Goal: Communication & Community: Answer question/provide support

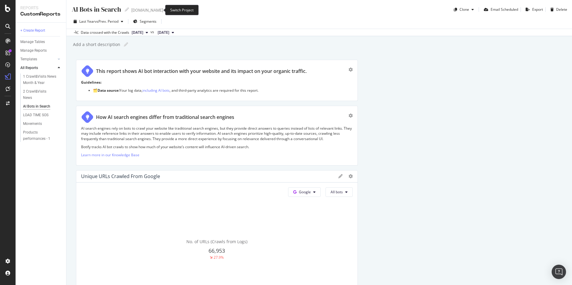
click at [166, 10] on icon "arrow-right-arrow-left" at bounding box center [168, 10] width 4 height 4
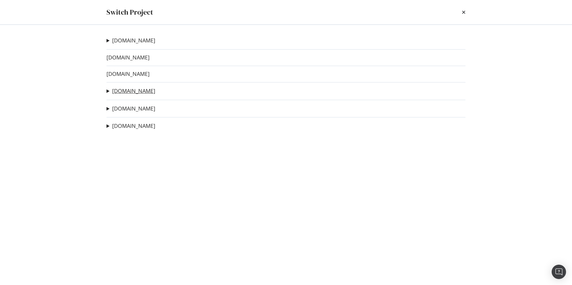
click at [125, 92] on link "[DOMAIN_NAME]" at bounding box center [133, 91] width 43 height 6
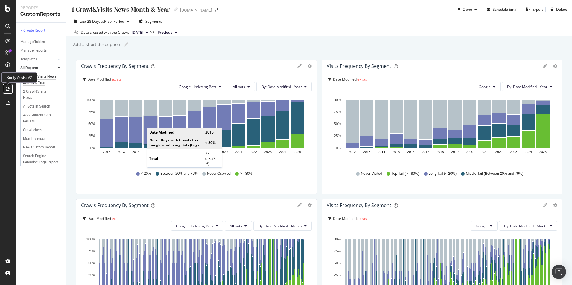
click at [8, 90] on icon at bounding box center [8, 88] width 4 height 5
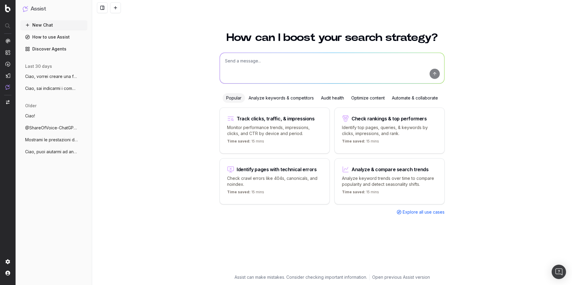
click at [251, 60] on textarea at bounding box center [332, 68] width 224 height 31
drag, startPoint x: 240, startPoint y: 60, endPoint x: 225, endPoint y: 60, distance: 15.0
click at [225, 60] on textarea "Ciao, vorrei ristrutturare parte del contenuto di una guida:" at bounding box center [332, 68] width 224 height 31
click at [348, 60] on textarea "Ciao, vorrei ristrutturare parte del contenuto di una guida:" at bounding box center [332, 68] width 224 height 31
click at [351, 60] on textarea "Ciao, vorrei ristrutturare parte del contenuto di una guida:" at bounding box center [332, 68] width 224 height 31
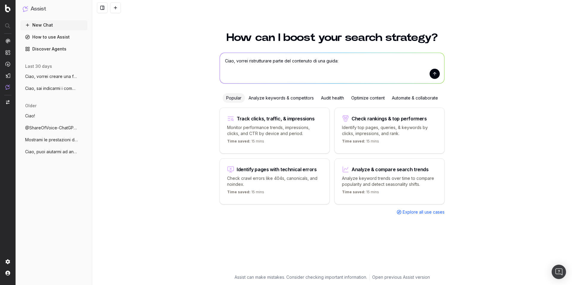
paste textarea "https://tariffe.segugio.it/guide-internet-casa-e-mobile/portabilita-numero-norm…"
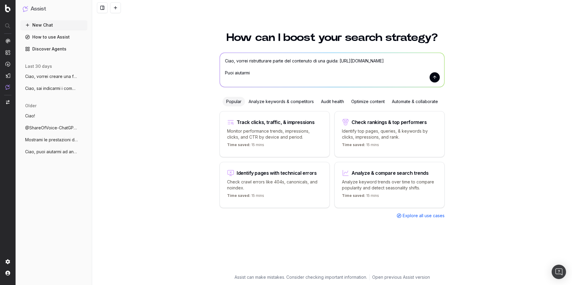
type textarea "Ciao, vorrei ristrutturare parte del contenuto di una guida: https://tariffe.se…"
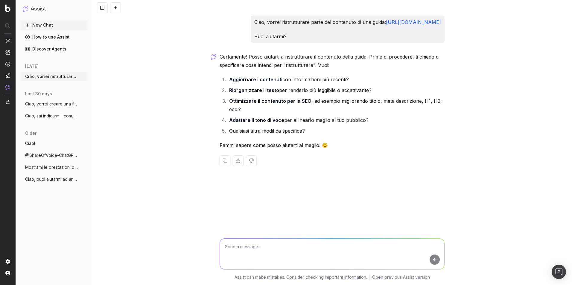
click at [322, 247] on textarea at bounding box center [332, 254] width 224 height 31
click at [310, 258] on textarea "Vorrei sviluppare il punto 2, in merito ad una sezione particolare della guida:…" at bounding box center [332, 254] width 224 height 31
paste textarea "Quanto costa cambiare operatore? Non è previsto alcun costo a carico del client…"
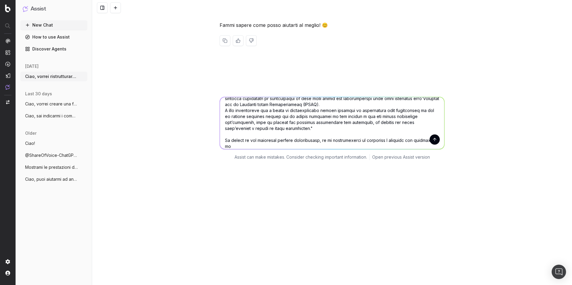
scroll to position [126, 0]
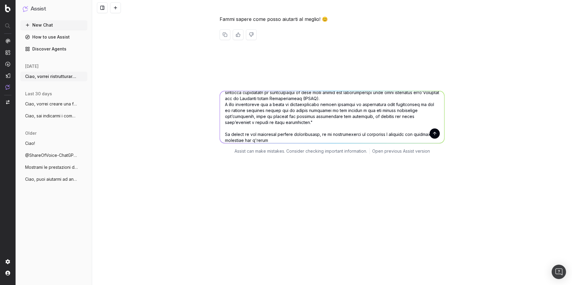
type textarea "Vorrei sviluppare il punto 2, in merito ad una sezione particolare della guida:…"
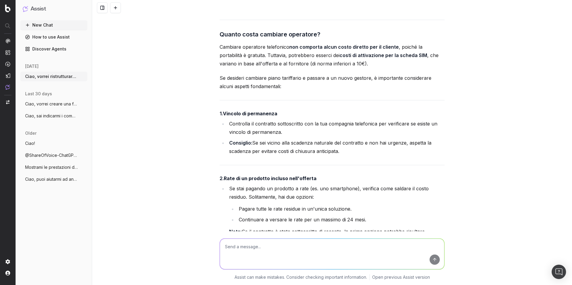
scroll to position [500, 0]
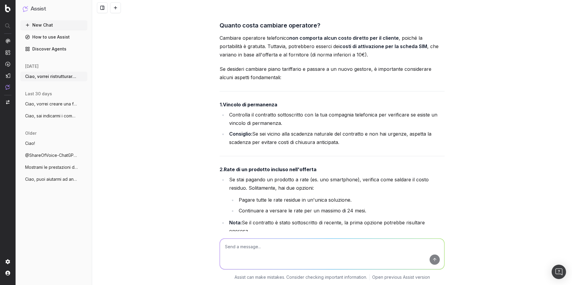
click at [271, 108] on strong "Vincolo di permanenza" at bounding box center [250, 105] width 54 height 6
drag, startPoint x: 271, startPoint y: 113, endPoint x: 267, endPoint y: 125, distance: 13.1
click at [267, 125] on li "Controlla il contratto sottoscritto con la tua compagnia telefonica per verific…" at bounding box center [335, 119] width 217 height 17
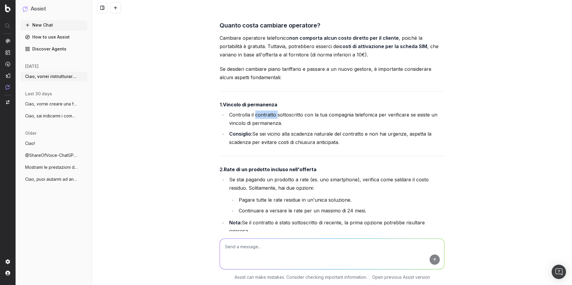
click at [267, 125] on li "Controlla il contratto sottoscritto con la tua compagnia telefonica per verific…" at bounding box center [335, 119] width 217 height 17
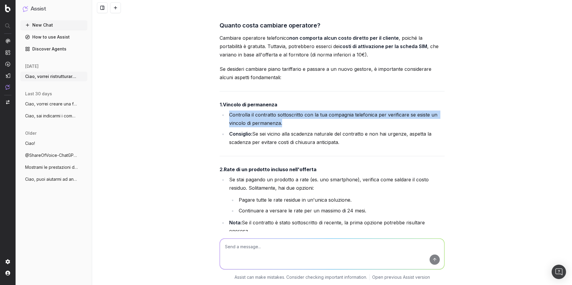
click at [267, 125] on li "Controlla il contratto sottoscritto con la tua compagnia telefonica per verific…" at bounding box center [335, 119] width 217 height 17
drag, startPoint x: 267, startPoint y: 125, endPoint x: 268, endPoint y: 135, distance: 10.2
click at [268, 127] on li "Controlla il contratto sottoscritto con la tua compagnia telefonica per verific…" at bounding box center [335, 119] width 217 height 17
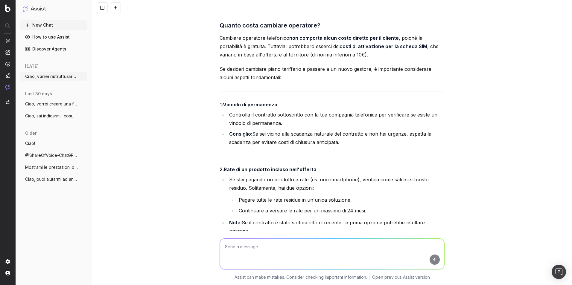
click at [268, 147] on li "Consiglio: Se sei vicino alla scadenza naturale del contratto e non hai urgenze…" at bounding box center [335, 138] width 217 height 17
drag, startPoint x: 268, startPoint y: 152, endPoint x: 263, endPoint y: 170, distance: 18.1
click at [263, 170] on div "Ecco una proposta di ristrutturazione per rendere il contenuto più leggibile e …" at bounding box center [332, 247] width 225 height 526
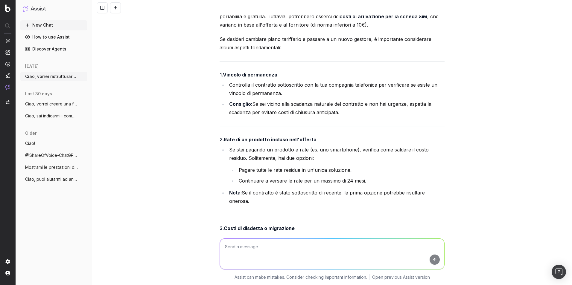
scroll to position [560, 0]
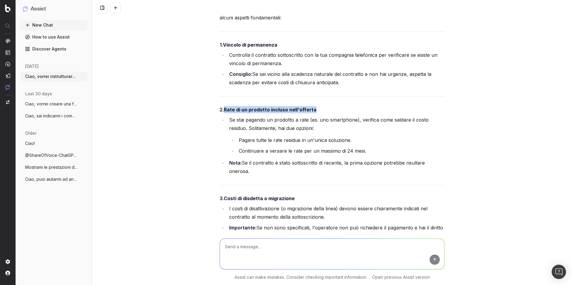
drag, startPoint x: 224, startPoint y: 118, endPoint x: 314, endPoint y: 118, distance: 89.7
click at [314, 113] on h4 "2. Rate di un prodotto incluso nell'offerta" at bounding box center [332, 109] width 225 height 7
drag, startPoint x: 314, startPoint y: 118, endPoint x: 282, endPoint y: 133, distance: 35.5
click at [282, 133] on li "Se stai pagando un prodotto a rate (es. uno smartphone), verifica come saldare …" at bounding box center [335, 135] width 217 height 39
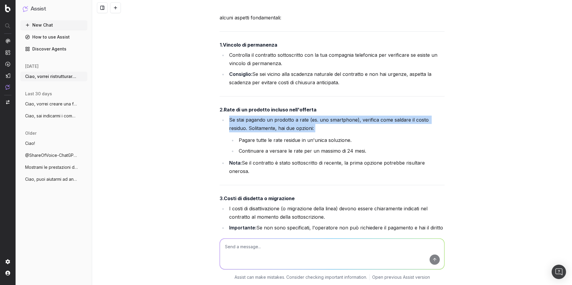
click at [282, 133] on li "Se stai pagando un prodotto a rate (es. uno smartphone), verifica come saldare …" at bounding box center [335, 135] width 217 height 39
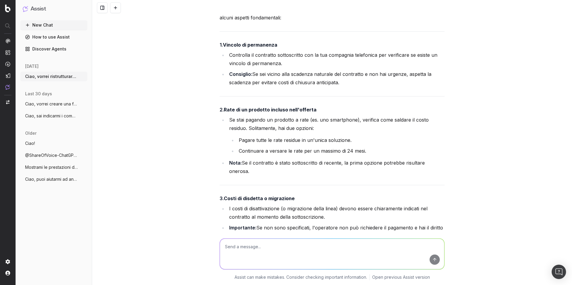
drag, startPoint x: 282, startPoint y: 133, endPoint x: 287, endPoint y: 151, distance: 18.7
click at [287, 144] on li "Pagare tutte le rate residue in un'unica soluzione." at bounding box center [341, 140] width 208 height 8
drag, startPoint x: 287, startPoint y: 151, endPoint x: 284, endPoint y: 159, distance: 8.1
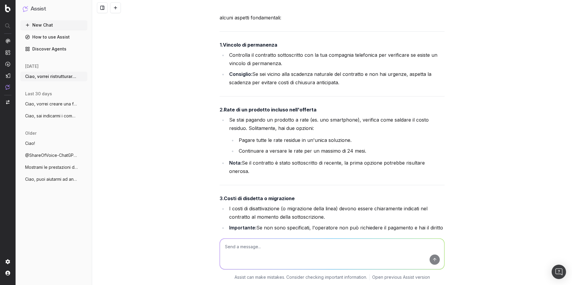
click at [284, 155] on li "Continuare a versare le rate per un massimo di 24 mesi." at bounding box center [341, 151] width 208 height 8
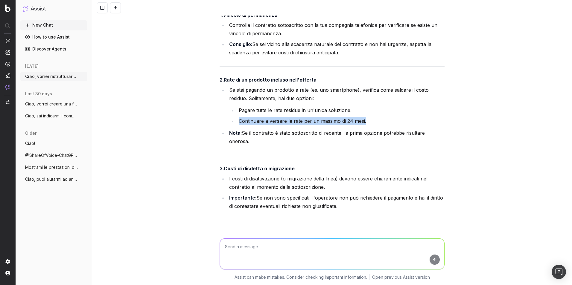
scroll to position [620, 0]
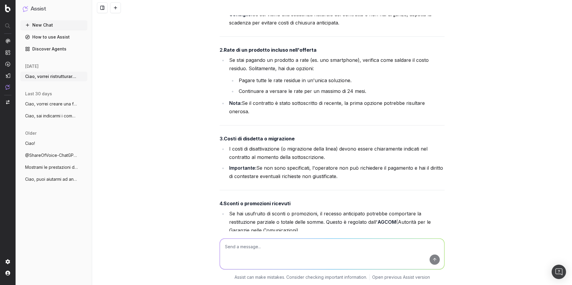
click at [247, 142] on strong "Costi di disdetta o migrazione" at bounding box center [259, 139] width 71 height 6
drag, startPoint x: 247, startPoint y: 148, endPoint x: 248, endPoint y: 157, distance: 9.3
click at [248, 157] on li "I costi di disattivazione (o migrazione della linea) devono essere chiaramente …" at bounding box center [335, 153] width 217 height 17
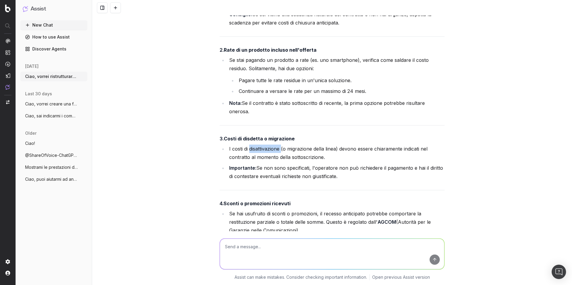
click at [248, 157] on li "I costi di disattivazione (o migrazione della linea) devono essere chiaramente …" at bounding box center [335, 153] width 217 height 17
click at [298, 179] on li "Importante: Se non sono specificati, l'operatore non può richiedere il pagament…" at bounding box center [335, 172] width 217 height 17
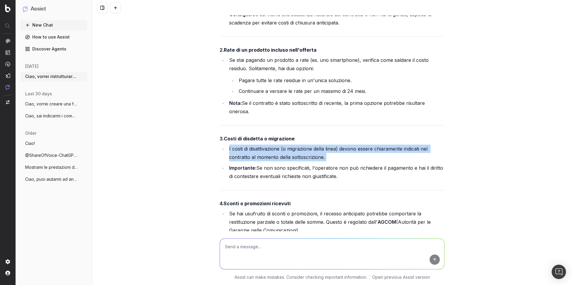
click at [298, 179] on li "Importante: Se non sono specificati, l'operatore non può richiedere il pagament…" at bounding box center [335, 172] width 217 height 17
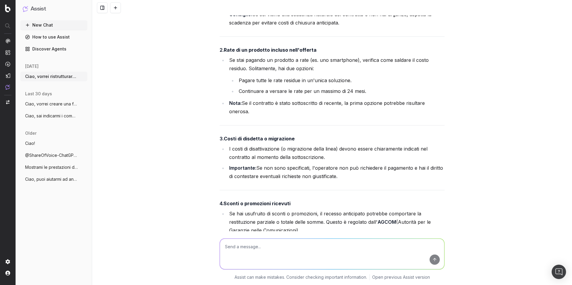
click at [298, 179] on li "Importante: Se non sono specificati, l'operatore non può richiedere il pagament…" at bounding box center [335, 172] width 217 height 17
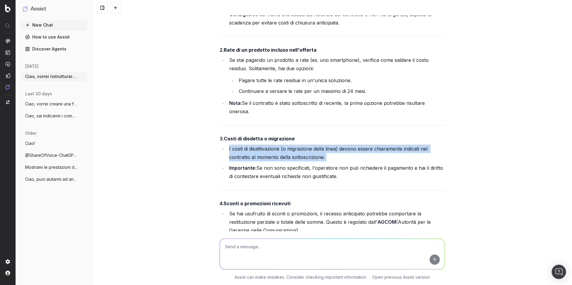
click at [298, 179] on li "Importante: Se non sono specificati, l'operatore non può richiedere il pagament…" at bounding box center [335, 172] width 217 height 17
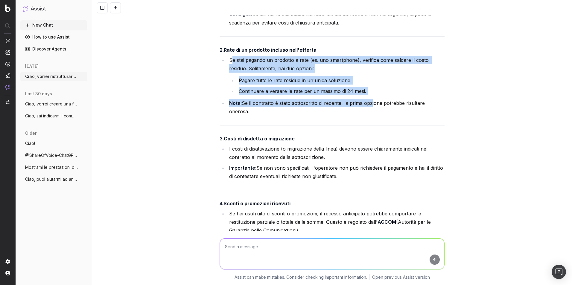
drag, startPoint x: 229, startPoint y: 68, endPoint x: 366, endPoint y: 109, distance: 142.9
click at [366, 109] on ul "Se stai pagando un prodotto a rate (es. uno smartphone), verifica come saldare …" at bounding box center [332, 86] width 225 height 60
click at [366, 109] on li "Nota: Se il contratto è stato sottoscritto di recente, la prima opzione potrebb…" at bounding box center [335, 107] width 217 height 17
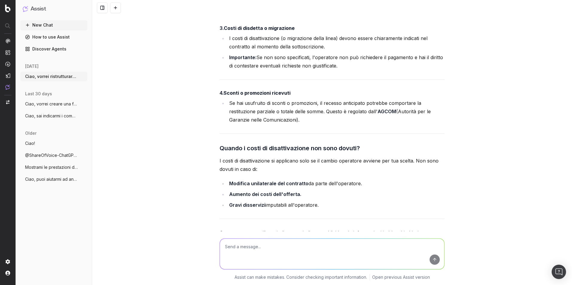
scroll to position [739, 0]
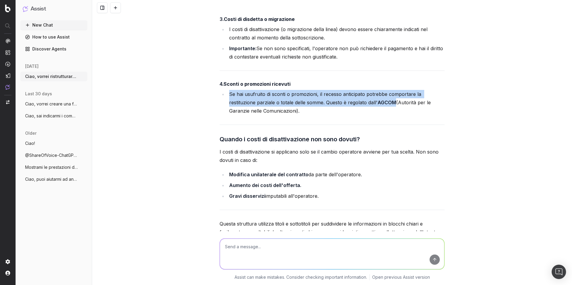
drag, startPoint x: 227, startPoint y: 102, endPoint x: 392, endPoint y: 113, distance: 165.2
click at [392, 113] on li "Se hai usufruito di sconti o promozioni, il recesso anticipato potrebbe comport…" at bounding box center [335, 102] width 217 height 25
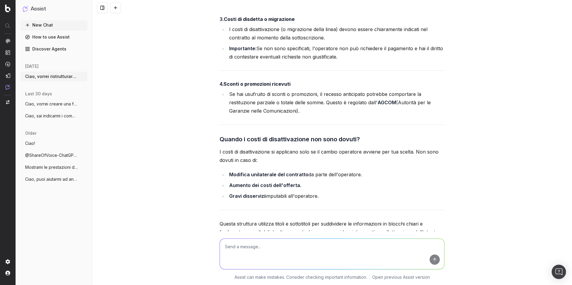
click at [326, 135] on div "Ecco una proposta di ristrutturazione per rendere il contenuto più leggibile e …" at bounding box center [332, 8] width 225 height 526
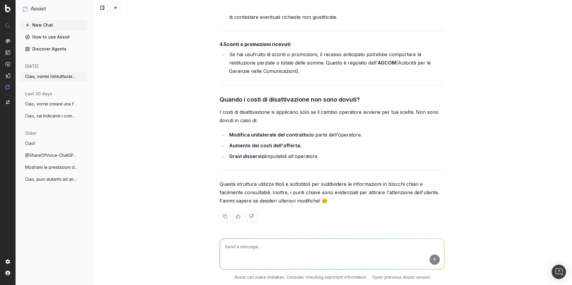
scroll to position [787, 0]
click at [238, 112] on p "I costi di disattivazione si applicano solo se il cambio operatore avviene per …" at bounding box center [332, 116] width 225 height 17
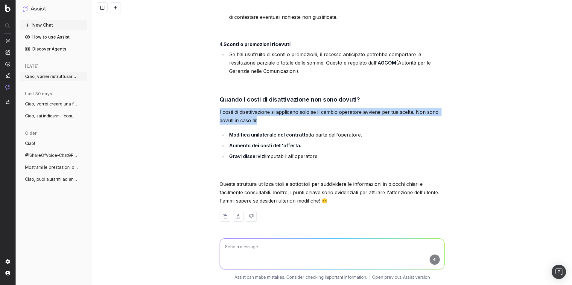
click at [238, 112] on p "I costi di disattivazione si applicano solo se il cambio operatore avviene per …" at bounding box center [332, 116] width 225 height 17
drag, startPoint x: 238, startPoint y: 112, endPoint x: 237, endPoint y: 119, distance: 6.3
click at [237, 119] on p "I costi di disattivazione si applicano solo se il cambio operatore avviene per …" at bounding box center [332, 116] width 225 height 17
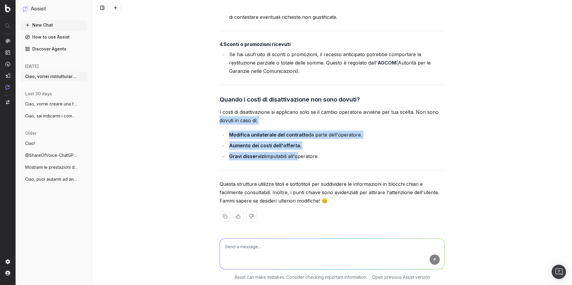
drag, startPoint x: 214, startPoint y: 121, endPoint x: 294, endPoint y: 159, distance: 88.2
click at [294, 159] on div "Ciao, vorrei ristrutturare parte del contenuto di una guida: https://tariffe.se…" at bounding box center [332, 142] width 480 height 285
click at [294, 159] on li "Gravi disservizi imputabili all'operatore." at bounding box center [335, 156] width 217 height 8
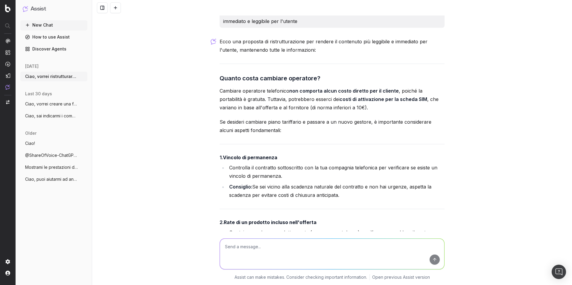
scroll to position [458, 0]
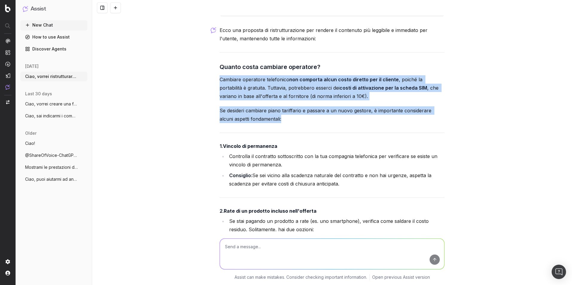
drag, startPoint x: 218, startPoint y: 88, endPoint x: 269, endPoint y: 127, distance: 64.2
click at [269, 127] on div "Ecco una proposta di ristrutturazione per rendere il contenuto più leggibile e …" at bounding box center [332, 289] width 225 height 526
copy div "Cambiare operatore telefonico non comporta alcun costo diretto per il cliente ,…"
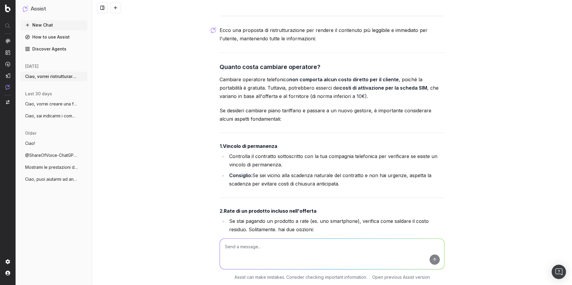
click at [259, 72] on h3 "Quanto costa cambiare operatore?" at bounding box center [332, 67] width 225 height 10
copy h3 "Quanto costa cambiare operatore?"
click at [265, 123] on p "Se desideri cambiare piano tariffario e passare a un nuovo gestore, è important…" at bounding box center [332, 114] width 225 height 17
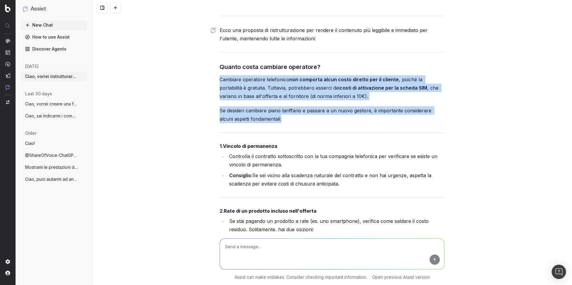
drag, startPoint x: 267, startPoint y: 128, endPoint x: 218, endPoint y: 89, distance: 62.3
click at [220, 89] on div "Ecco una proposta di ristrutturazione per rendere il contenuto più leggibile e …" at bounding box center [332, 289] width 225 height 526
copy div "Cambiare operatore telefonico non comporta alcun costo diretto per il cliente ,…"
click at [287, 99] on p "Cambiare operatore telefonico non comporta alcun costo diretto per il cliente ,…" at bounding box center [332, 87] width 225 height 25
drag, startPoint x: 218, startPoint y: 88, endPoint x: 266, endPoint y: 127, distance: 62.1
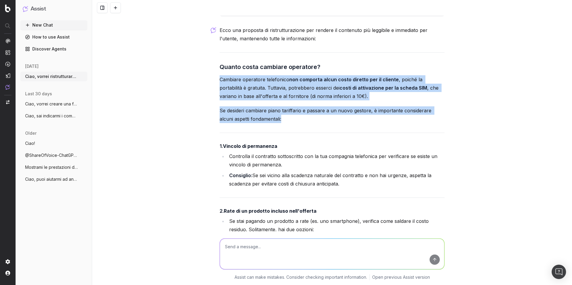
click at [266, 127] on div "Ecco una proposta di ristrutturazione per rendere il contenuto più leggibile e …" at bounding box center [332, 289] width 225 height 526
copy div "Cambiare operatore telefonico non comporta alcun costo diretto per il cliente ,…"
click at [339, 91] on strong "costi di attivazione per la scheda SIM" at bounding box center [383, 88] width 88 height 6
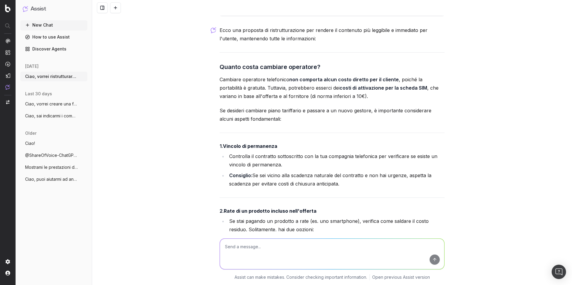
click at [265, 149] on strong "Vincolo di permanenza" at bounding box center [250, 146] width 54 height 6
drag, startPoint x: 217, startPoint y: 153, endPoint x: 342, endPoint y: 195, distance: 131.8
click at [342, 195] on div "Ecco una proposta di ristrutturazione per rendere il contenuto più leggibile e …" at bounding box center [332, 289] width 225 height 526
copy div "1. Vincolo di permanenza Controlla il contratto sottoscritto con la tua compagn…"
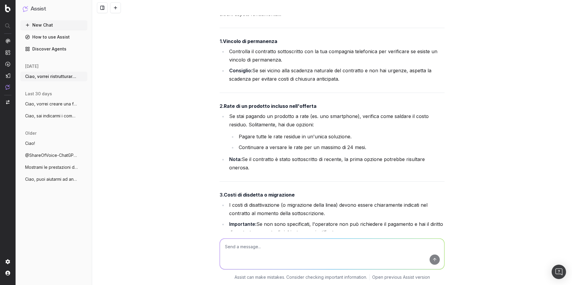
scroll to position [578, 0]
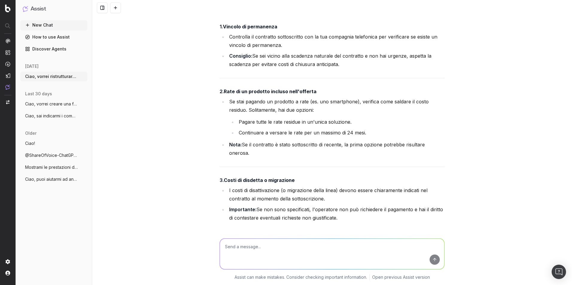
drag, startPoint x: 216, startPoint y: 99, endPoint x: 261, endPoint y: 163, distance: 78.6
copy div "2. Rate di un prodotto incluso nell'offerta Se stai pagando un prodotto a rate …"
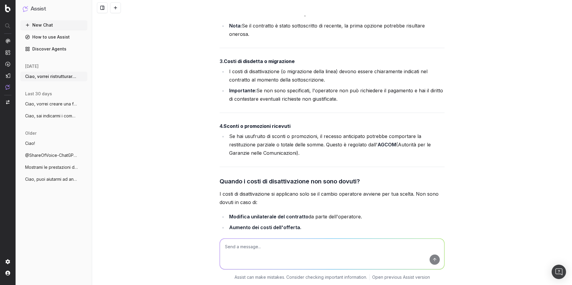
scroll to position [698, 0]
drag, startPoint x: 218, startPoint y: 68, endPoint x: 342, endPoint y: 107, distance: 130.1
click at [342, 107] on div "Ecco una proposta di ristrutturazione per rendere il contenuto più leggibile e …" at bounding box center [332, 50] width 225 height 526
copy div "3. Costi di disdetta o migrazione I costi di disattivazione (o migrazione della…"
drag, startPoint x: 216, startPoint y: 133, endPoint x: 302, endPoint y: 162, distance: 91.0
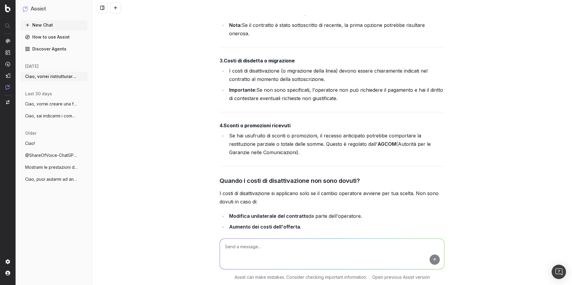
copy div "4. Sconti o promozioni ricevuti Se hai usufruito di sconti o promozioni, il rec…"
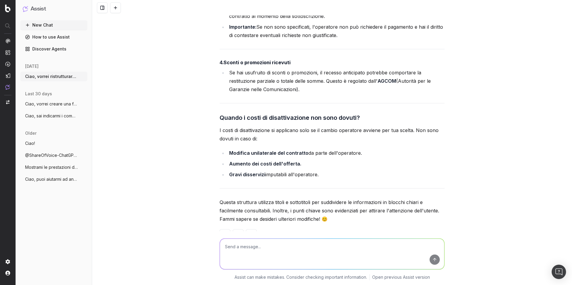
scroll to position [787, 0]
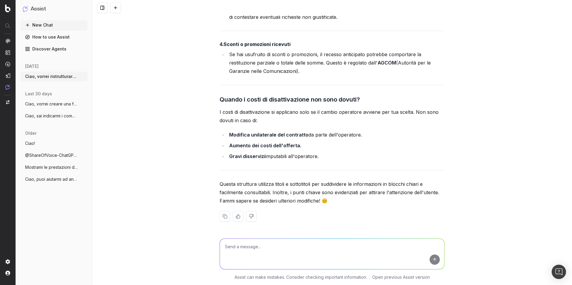
click at [242, 103] on h3 "Quando i costi di disattivazione non sono dovuti?" at bounding box center [332, 100] width 225 height 10
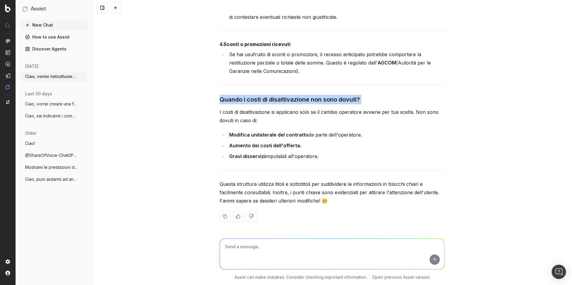
click at [242, 103] on h3 "Quando i costi di disattivazione non sono dovuti?" at bounding box center [332, 100] width 225 height 10
copy h3 "Quando i costi di disattivazione non sono dovuti?"
click at [268, 109] on p "I costi di disattivazione si applicano solo se il cambio operatore avviene per …" at bounding box center [332, 116] width 225 height 17
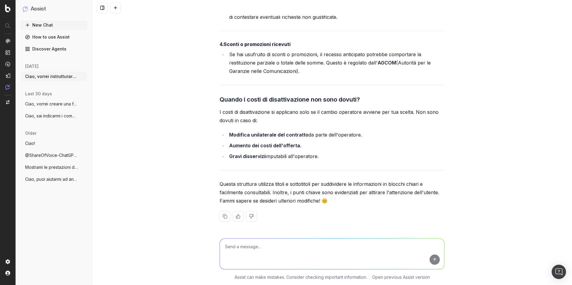
drag, startPoint x: 217, startPoint y: 97, endPoint x: 319, endPoint y: 160, distance: 119.8
copy div "Quando i costi di disattivazione non sono dovuti? I costi di disattivazione si …"
click at [388, 135] on li "Modifica unilaterale del contratto da parte dell'operatore." at bounding box center [335, 135] width 217 height 8
